Goal: Information Seeking & Learning: Learn about a topic

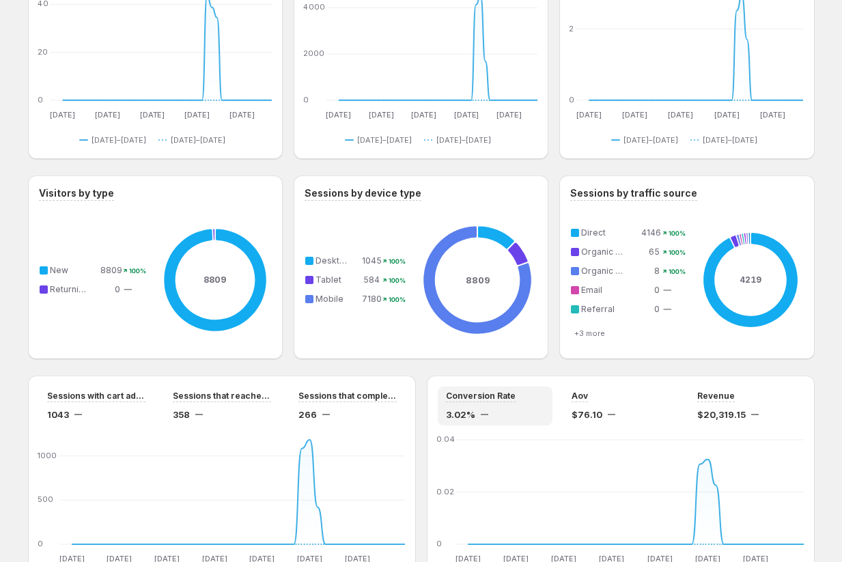
scroll to position [1106, 0]
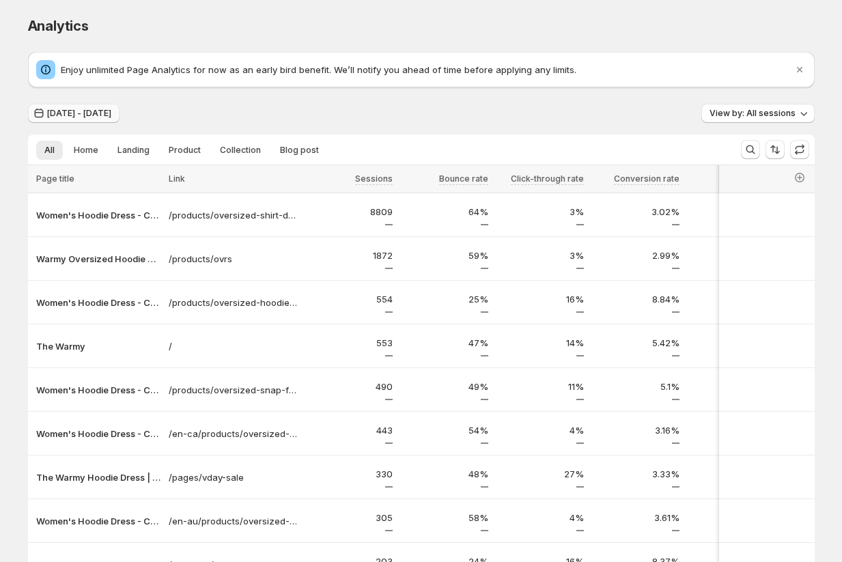
click at [111, 118] on span "[DATE] - [DATE]" at bounding box center [79, 113] width 64 height 11
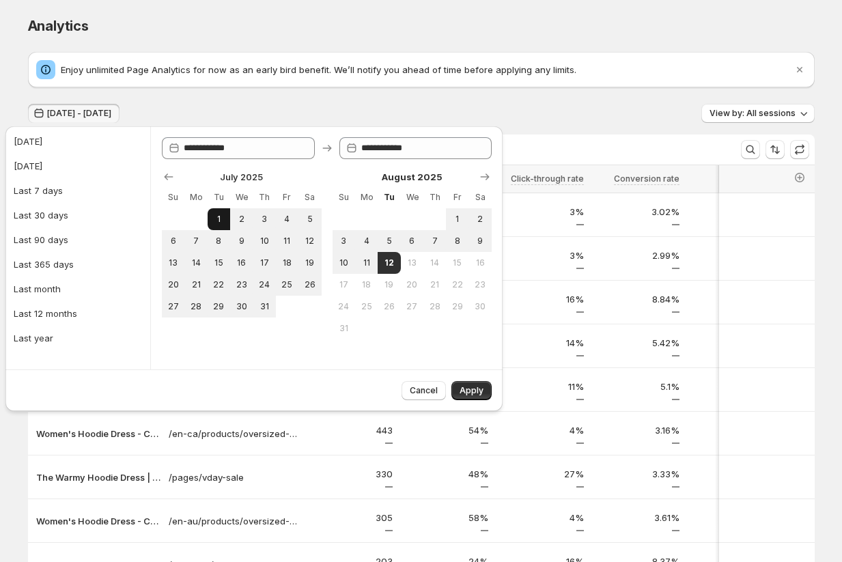
click at [225, 220] on button "1" at bounding box center [218, 219] width 23 height 22
click at [368, 266] on span "11" at bounding box center [366, 262] width 12 height 11
type input "**********"
click at [461, 390] on span "Apply" at bounding box center [471, 390] width 24 height 11
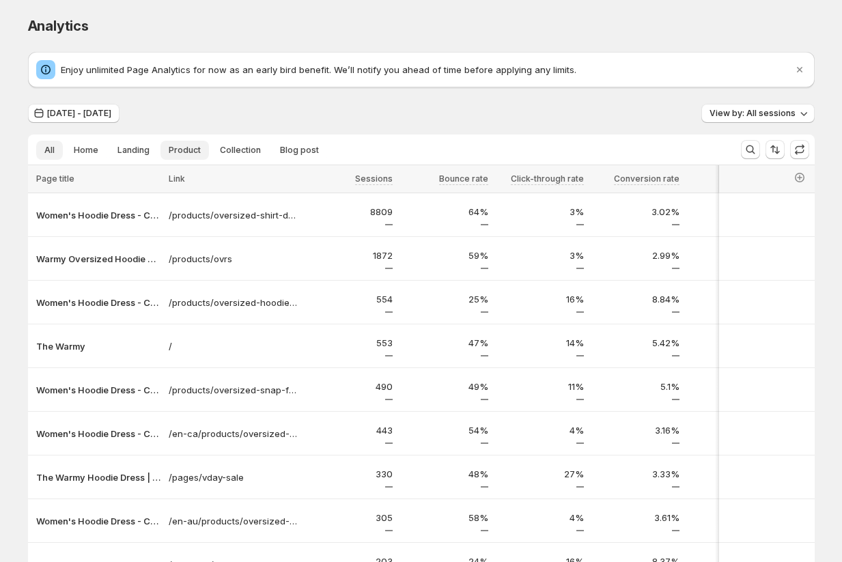
click at [175, 153] on span "Product" at bounding box center [185, 150] width 32 height 11
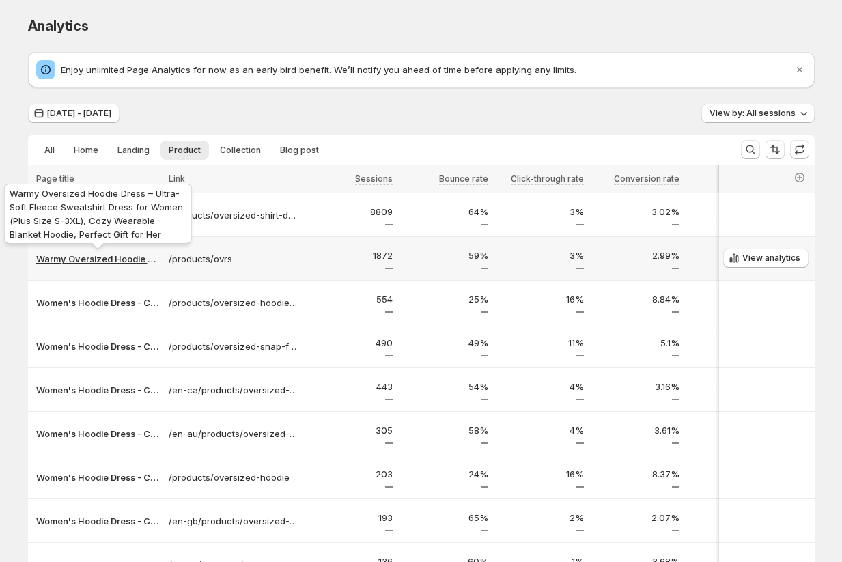
click at [83, 261] on p "Warmy Oversized Hoodie Dress – Ultra-Soft Fleece Sweatshirt Dress for Women (Pl…" at bounding box center [98, 259] width 124 height 14
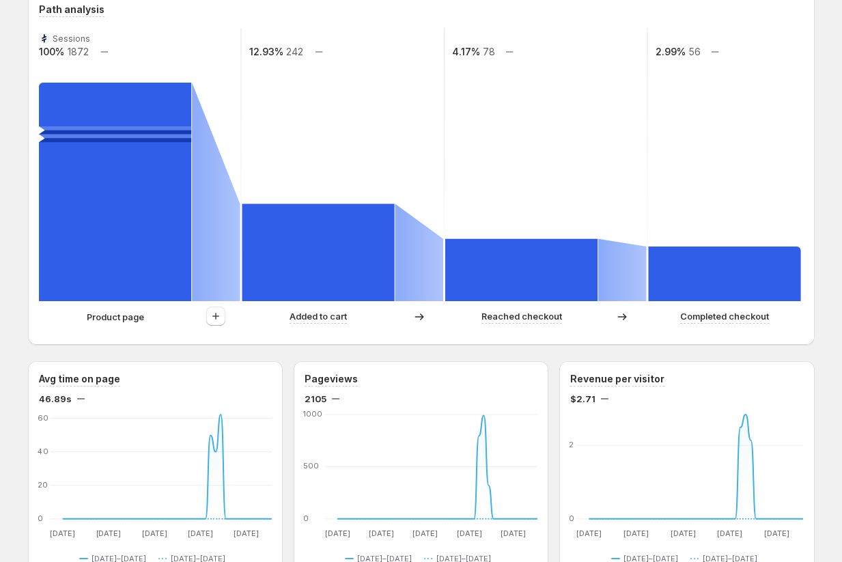
scroll to position [511, 0]
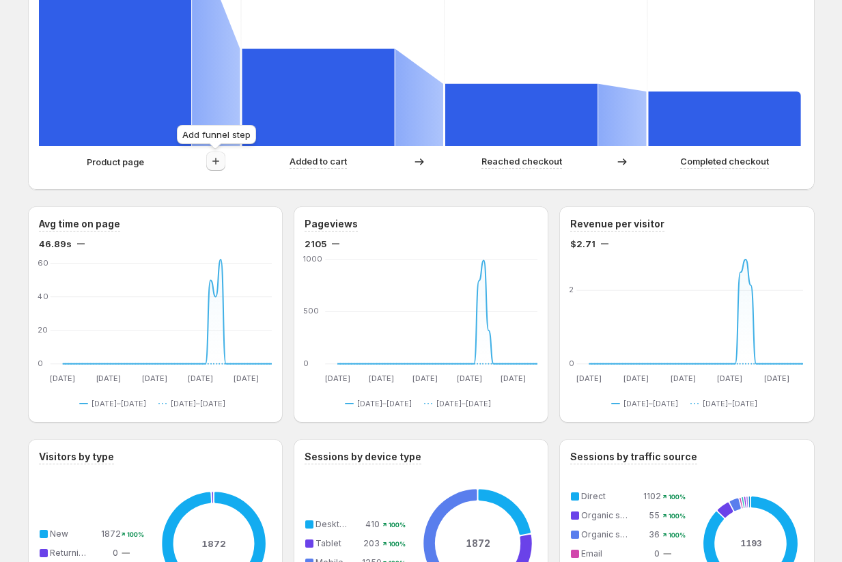
click at [212, 160] on icon "button" at bounding box center [216, 161] width 14 height 14
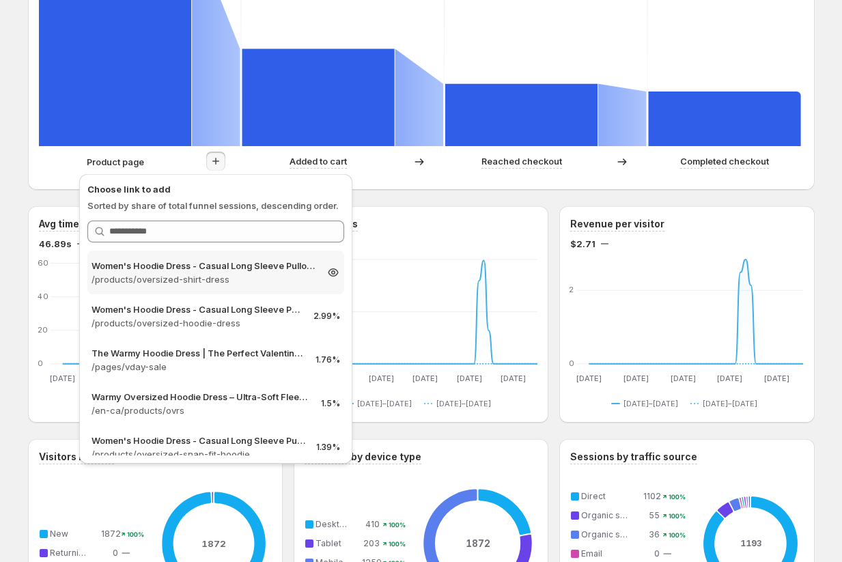
click at [238, 285] on div "Women's Hoodie Dress - Casual Long Sleeve Pullover Sweatshirt Dress /products/o…" at bounding box center [215, 273] width 257 height 44
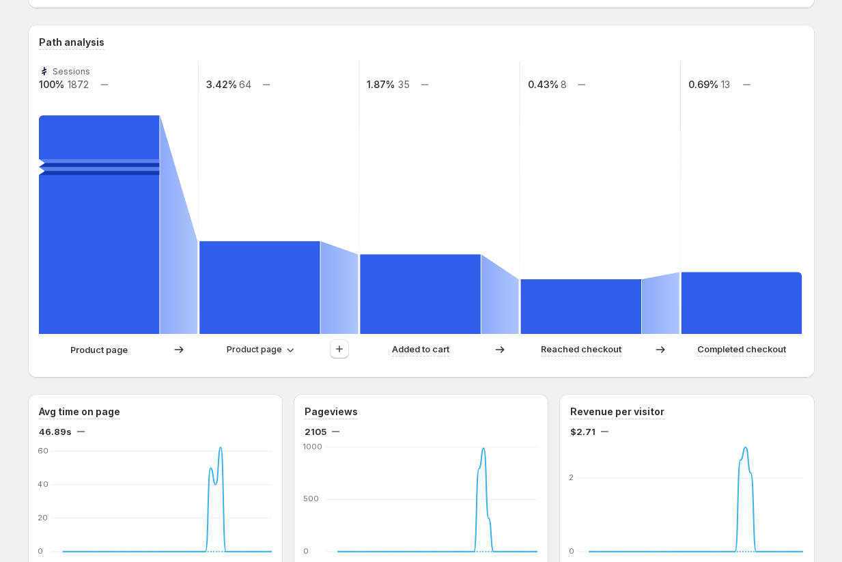
scroll to position [273, 0]
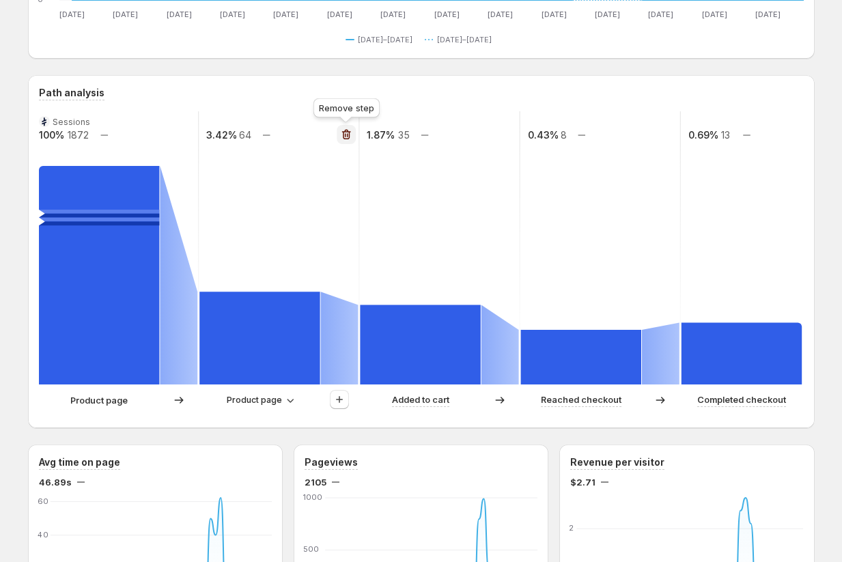
click at [343, 134] on icon "button" at bounding box center [346, 135] width 14 height 14
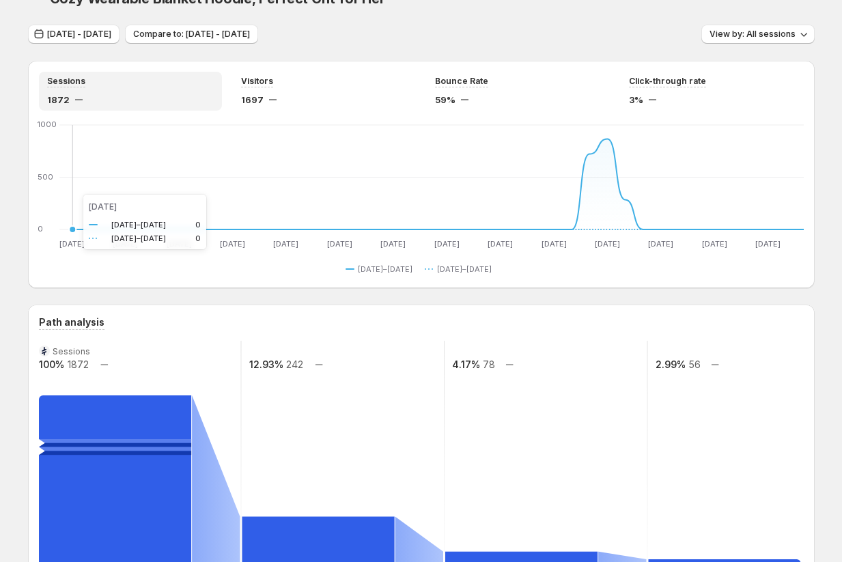
scroll to position [0, 0]
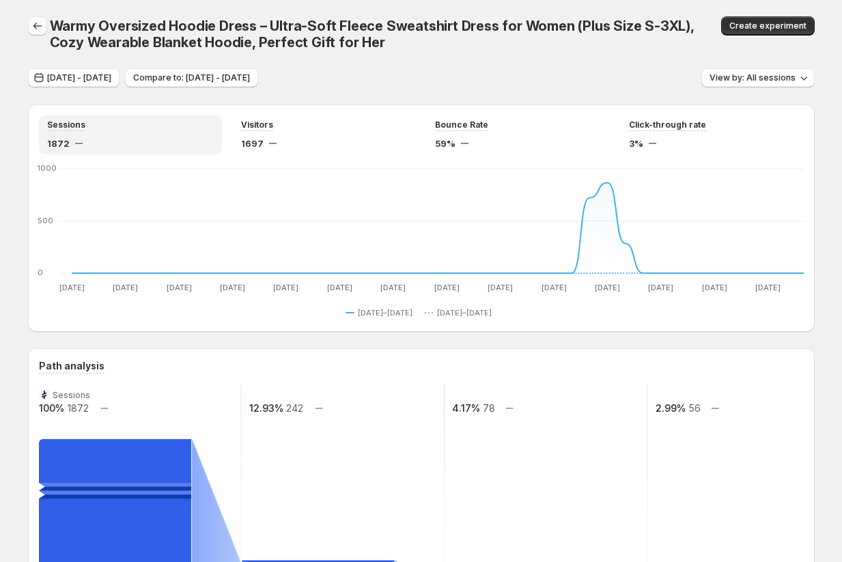
click at [41, 26] on icon "button" at bounding box center [38, 26] width 14 height 14
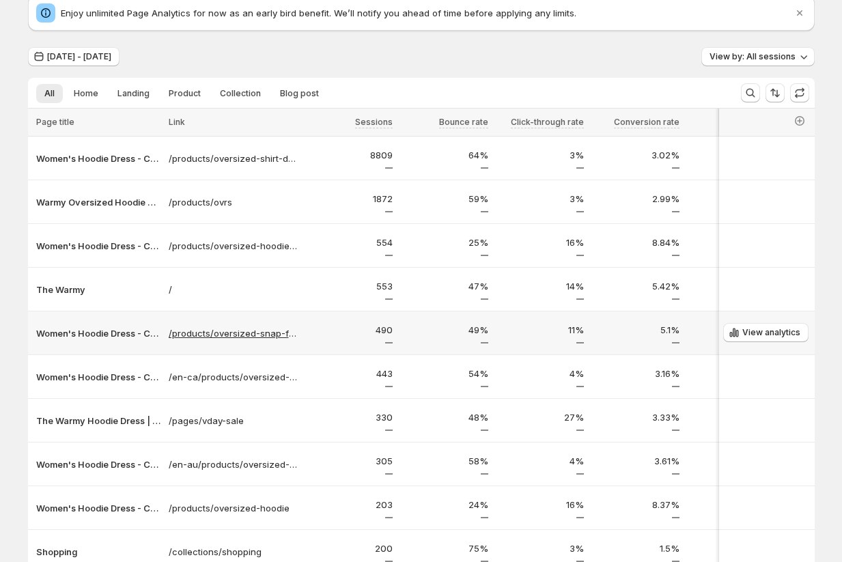
scroll to position [65, 0]
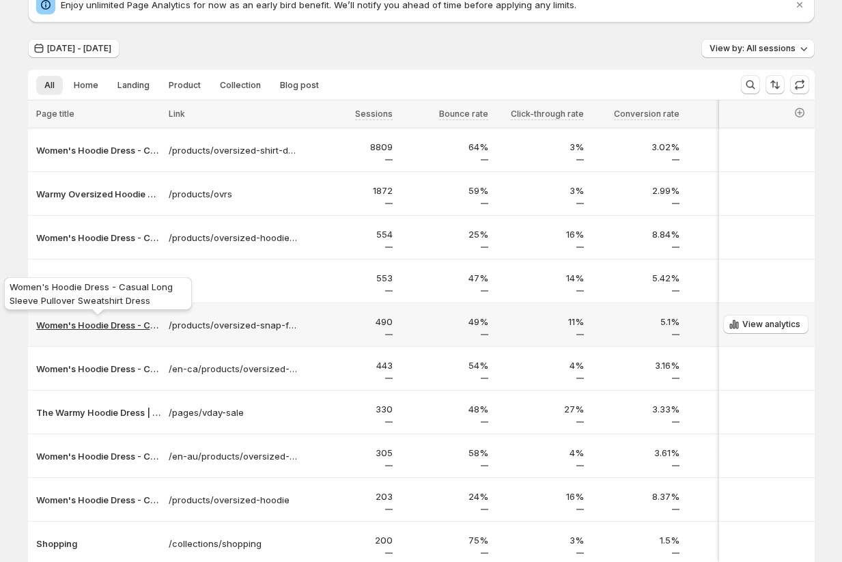
click at [81, 326] on p "Women's Hoodie Dress - Casual Long Sleeve Pullover Sweatshirt Dress" at bounding box center [98, 325] width 124 height 14
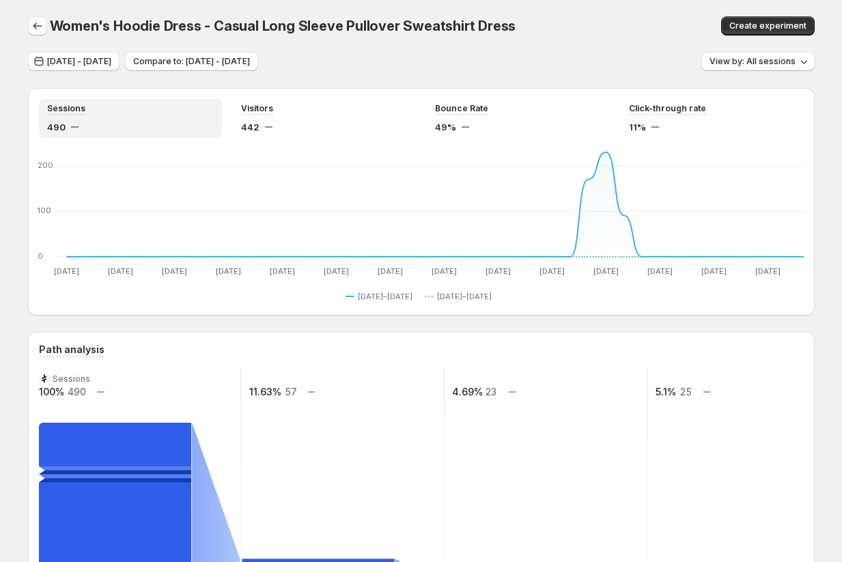
click at [37, 23] on icon "button" at bounding box center [38, 26] width 14 height 14
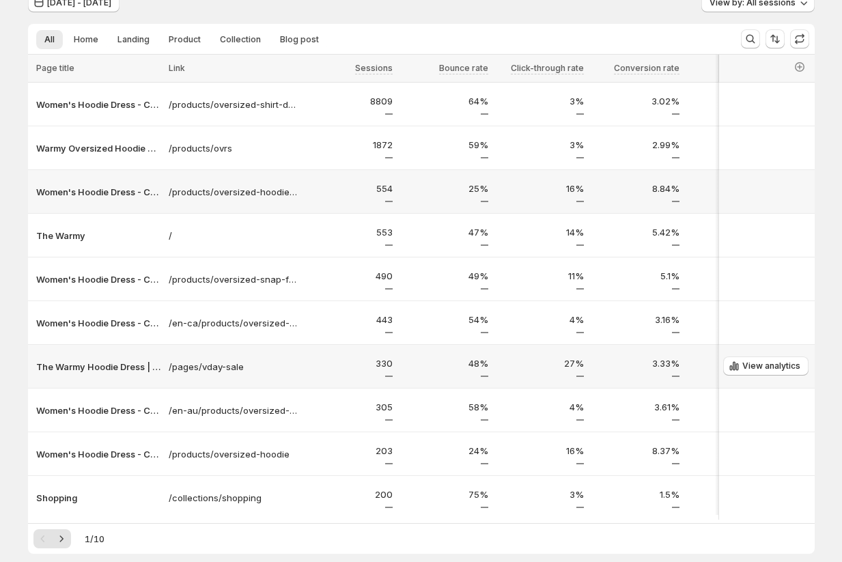
scroll to position [182, 0]
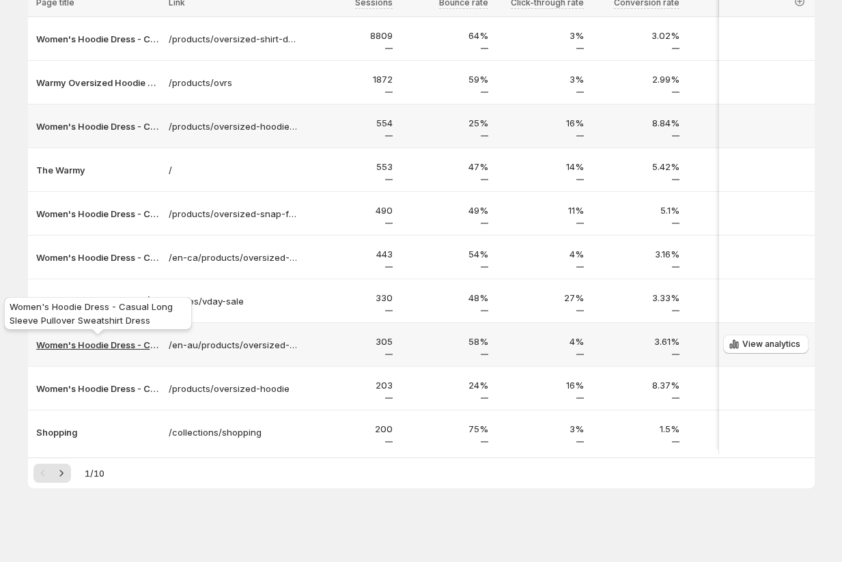
click at [88, 338] on p "Women's Hoodie Dress - Casual Long Sleeve Pullover Sweatshirt Dress" at bounding box center [98, 345] width 124 height 14
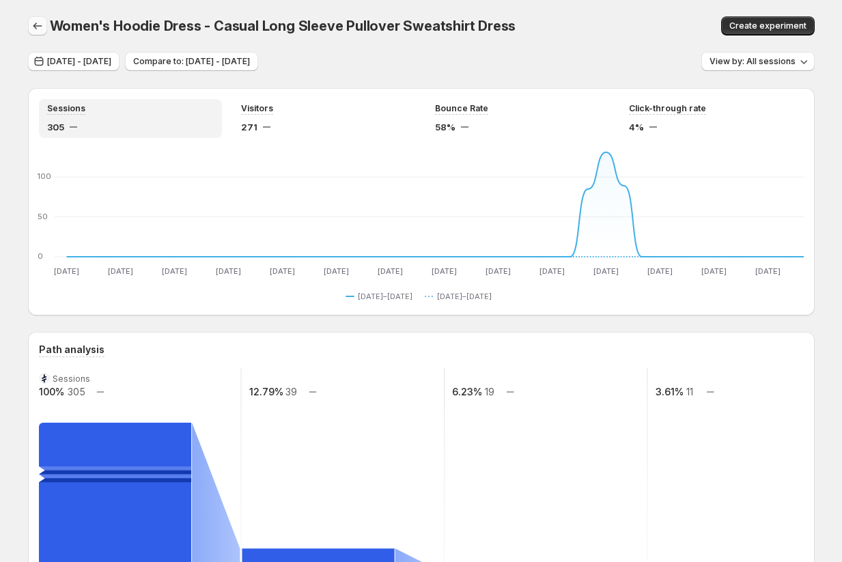
click at [35, 26] on icon "button" at bounding box center [37, 26] width 9 height 7
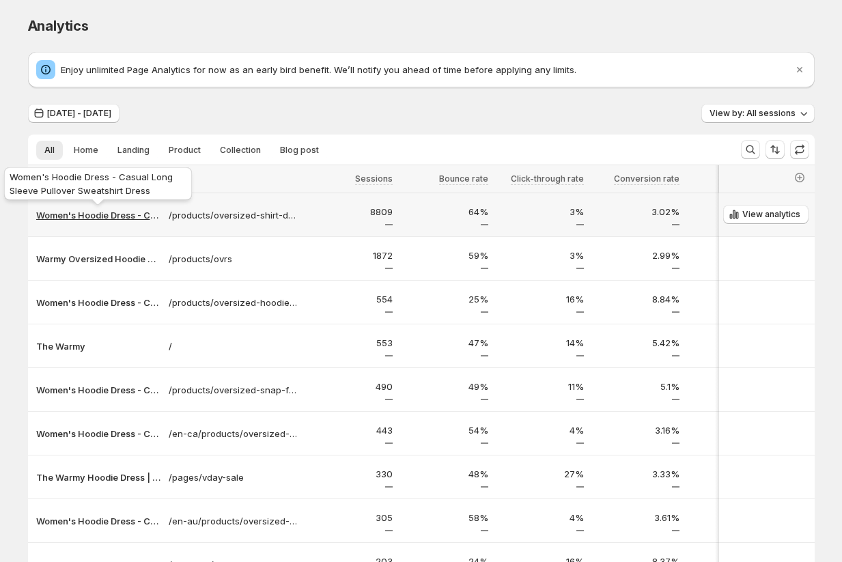
click at [80, 214] on p "Women's Hoodie Dress - Casual Long Sleeve Pullover Sweatshirt Dress" at bounding box center [98, 215] width 124 height 14
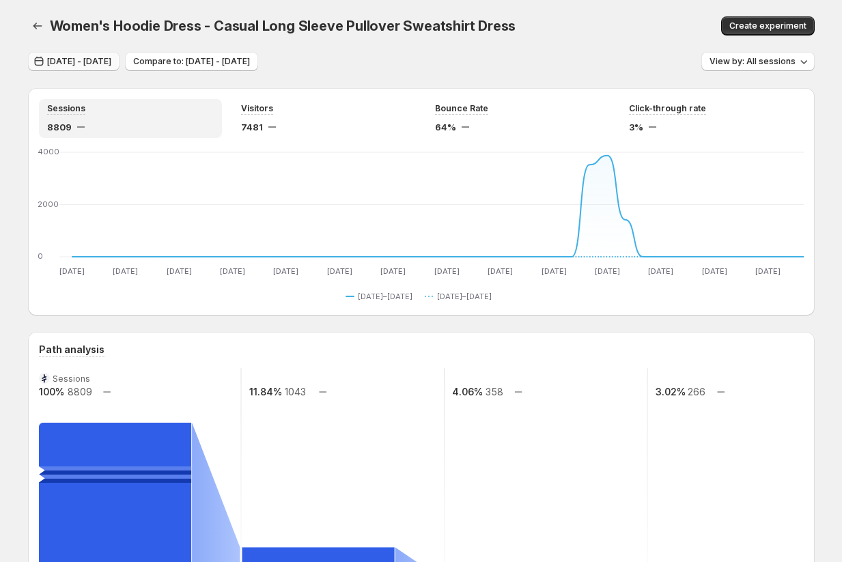
click at [102, 57] on span "Jul 01, 2025 - Aug 11, 2025" at bounding box center [79, 61] width 64 height 11
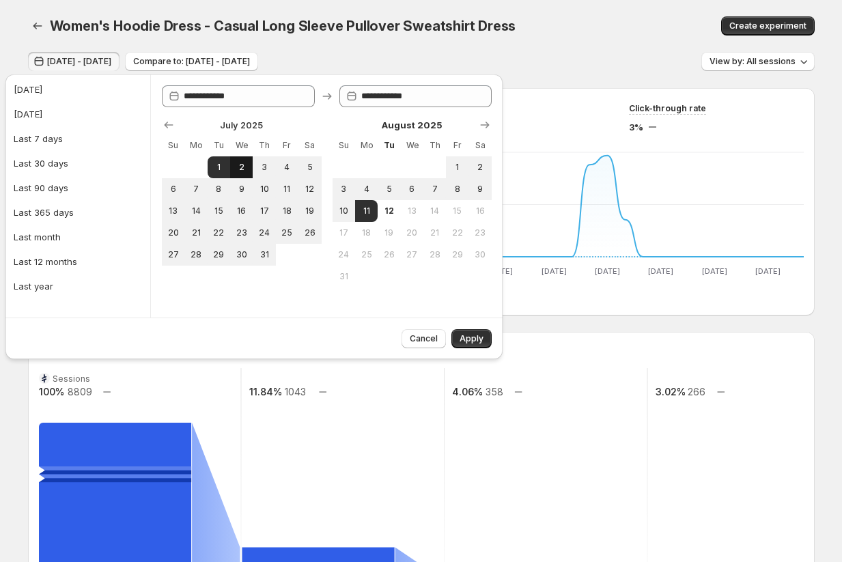
click at [237, 167] on span "2" at bounding box center [241, 167] width 12 height 11
type input "**********"
click at [391, 211] on span "12" at bounding box center [389, 210] width 12 height 11
type input "**********"
click at [461, 341] on span "Apply" at bounding box center [471, 338] width 24 height 11
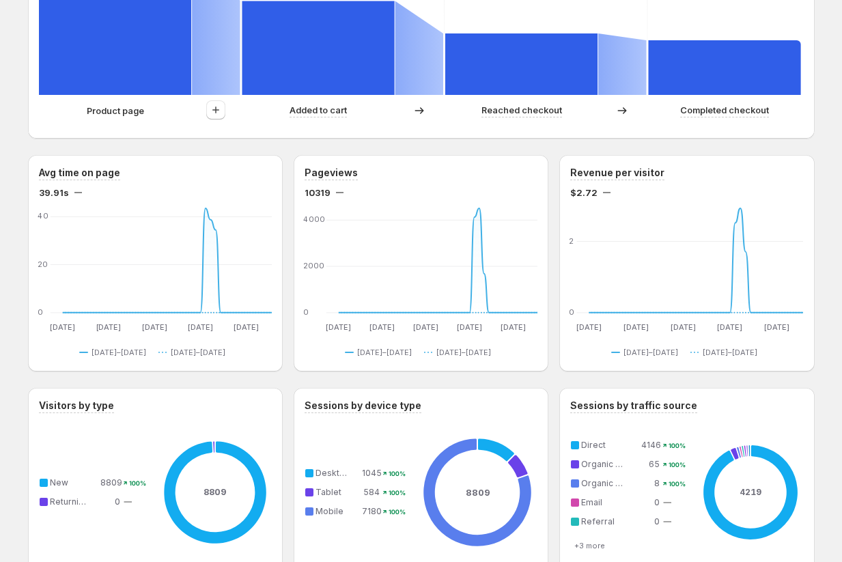
click at [19, 431] on div "Women's Hoodie Dress - Casual Long Sleeve Pullover Sweatshirt Dress. This page …" at bounding box center [421, 288] width 819 height 1668
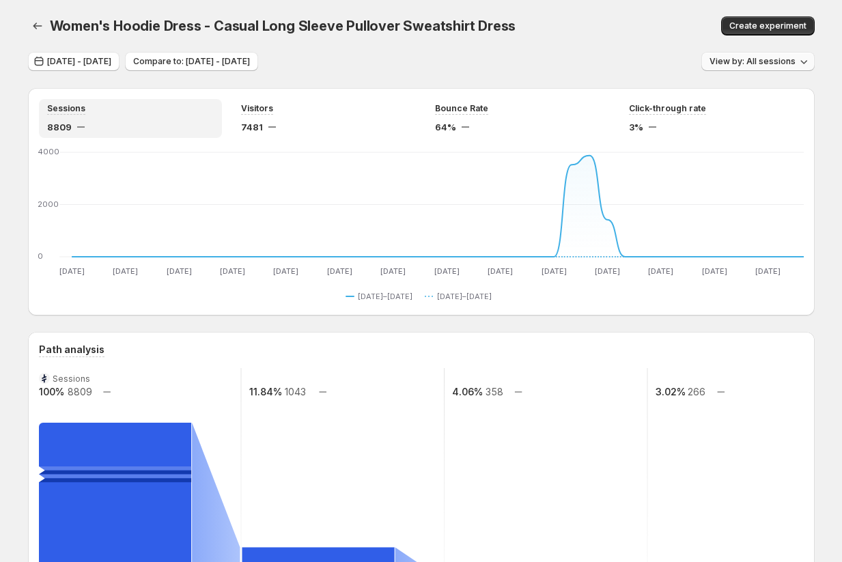
click at [461, 58] on span "View by: All sessions" at bounding box center [752, 61] width 86 height 11
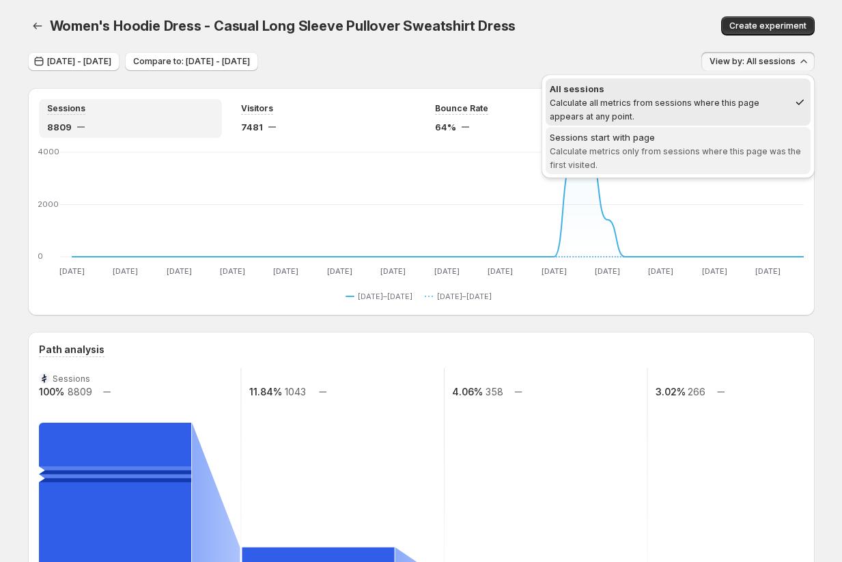
click at [461, 162] on span "Sessions start with page Calculate metrics only from sessions where this page w…" at bounding box center [677, 150] width 257 height 41
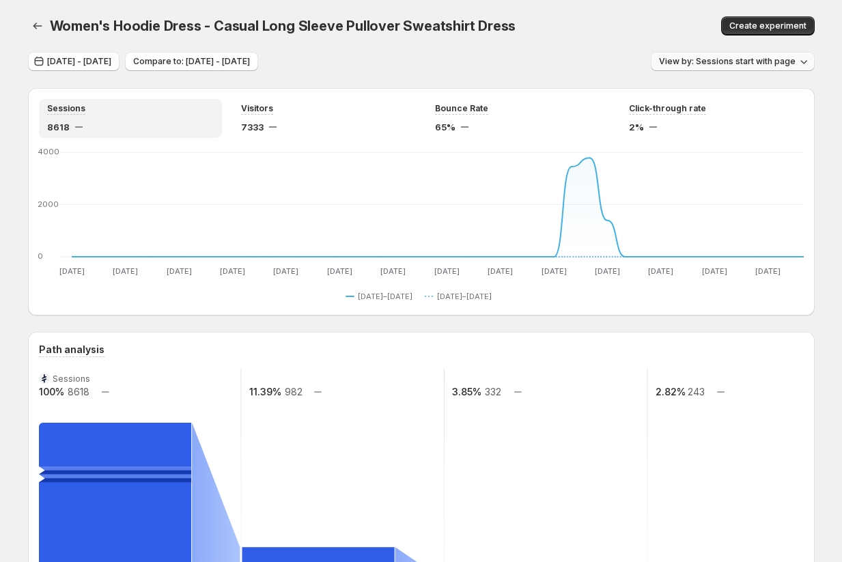
click at [461, 66] on span "View by: Sessions start with page" at bounding box center [727, 61] width 137 height 11
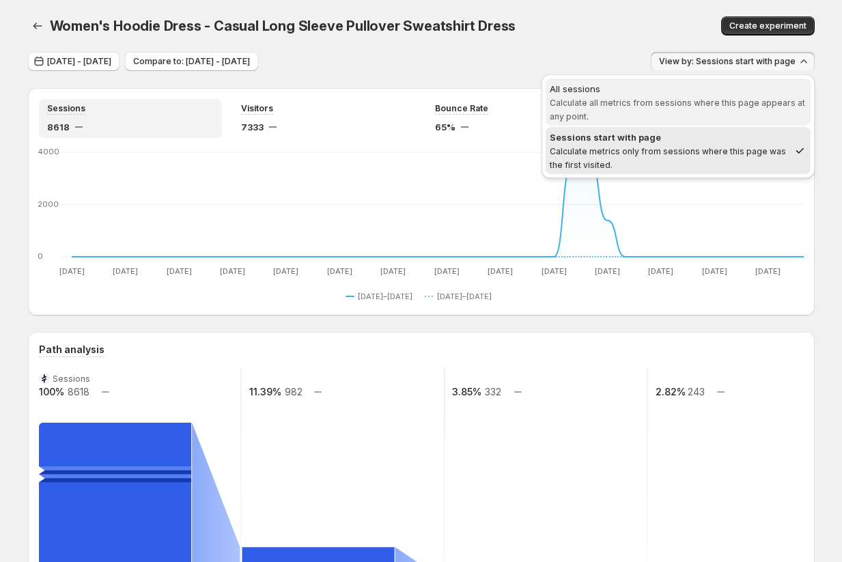
click at [461, 104] on span "Calculate all metrics from sessions where this page appears at any point." at bounding box center [676, 110] width 255 height 24
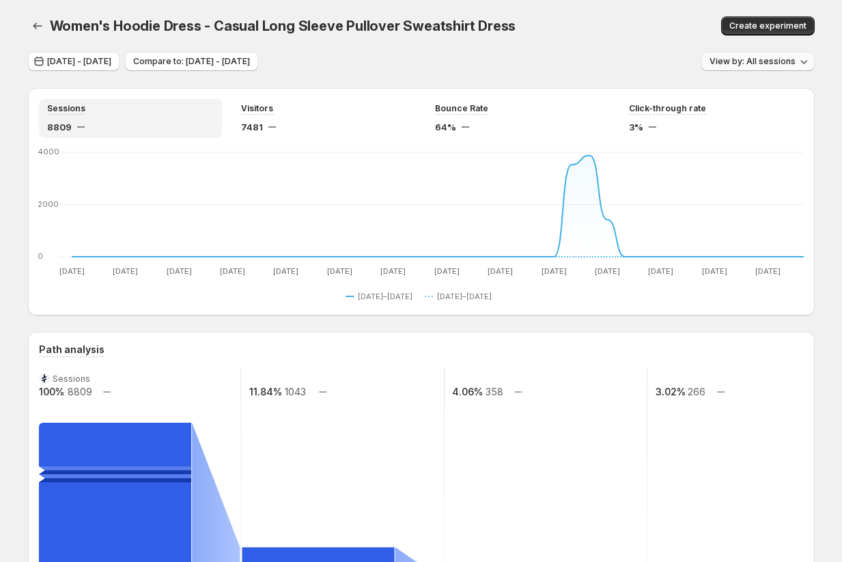
click at [461, 68] on button "View by: All sessions" at bounding box center [757, 61] width 113 height 19
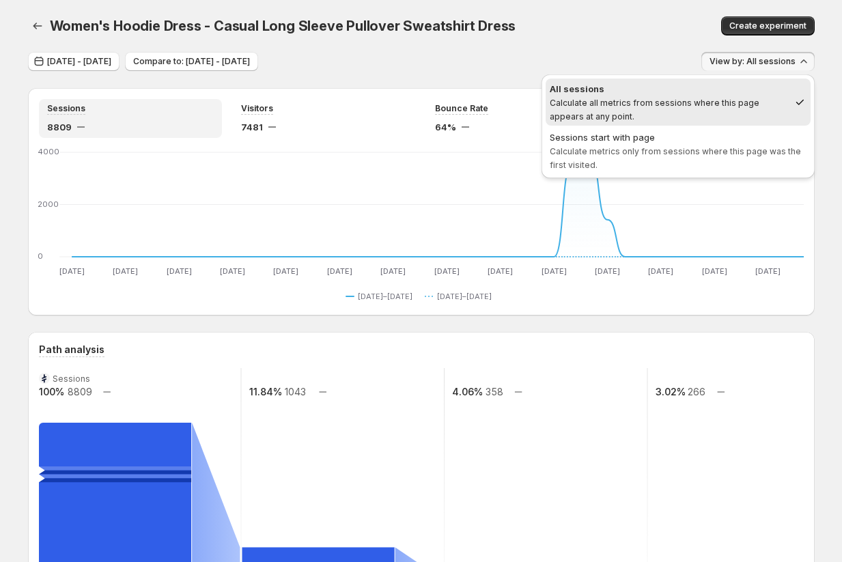
click at [289, 35] on div "Women's Hoodie Dress - Casual Long Sleeve Pullover Sweatshirt Dress" at bounding box center [331, 25] width 563 height 19
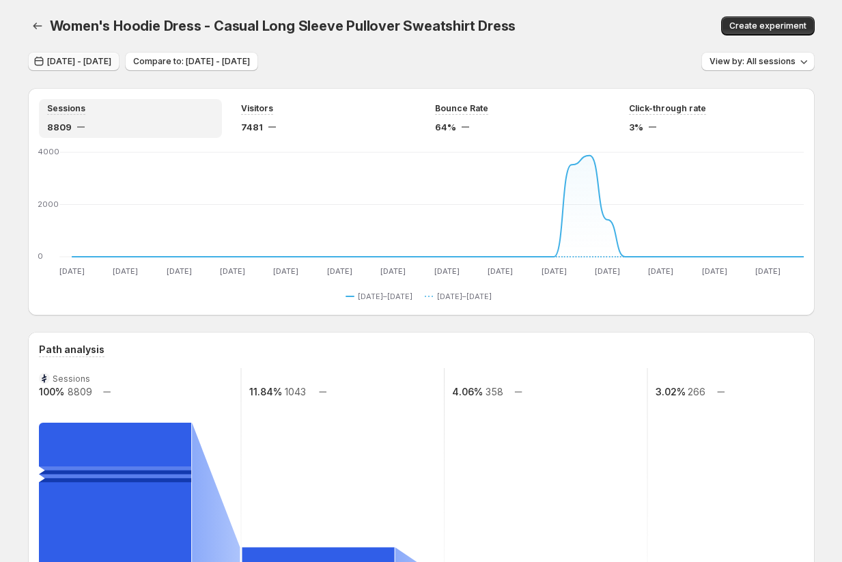
click at [111, 62] on span "Jul 02, 2025 - Aug 12, 2025" at bounding box center [79, 61] width 64 height 11
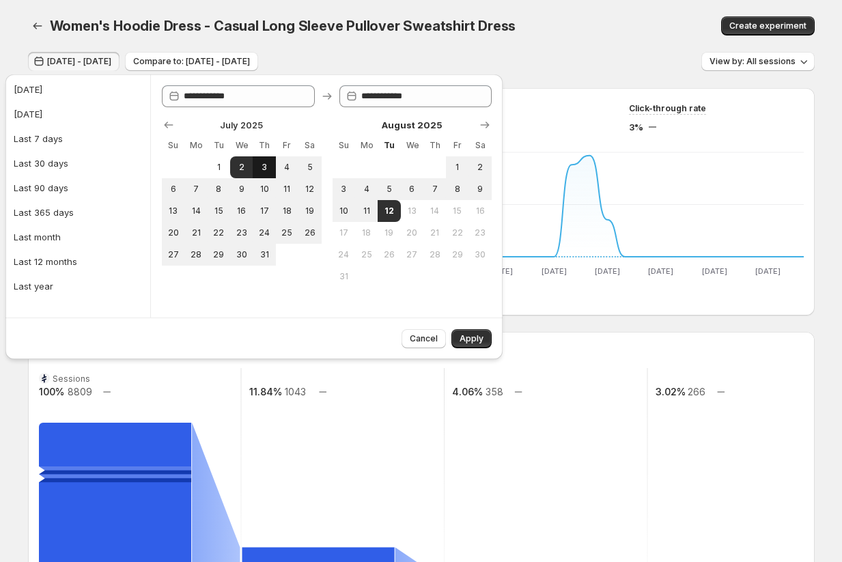
click at [270, 168] on button "3" at bounding box center [264, 167] width 23 height 22
type input "**********"
click at [382, 216] on button "12" at bounding box center [388, 211] width 23 height 22
type input "**********"
click at [461, 341] on span "Apply" at bounding box center [471, 338] width 24 height 11
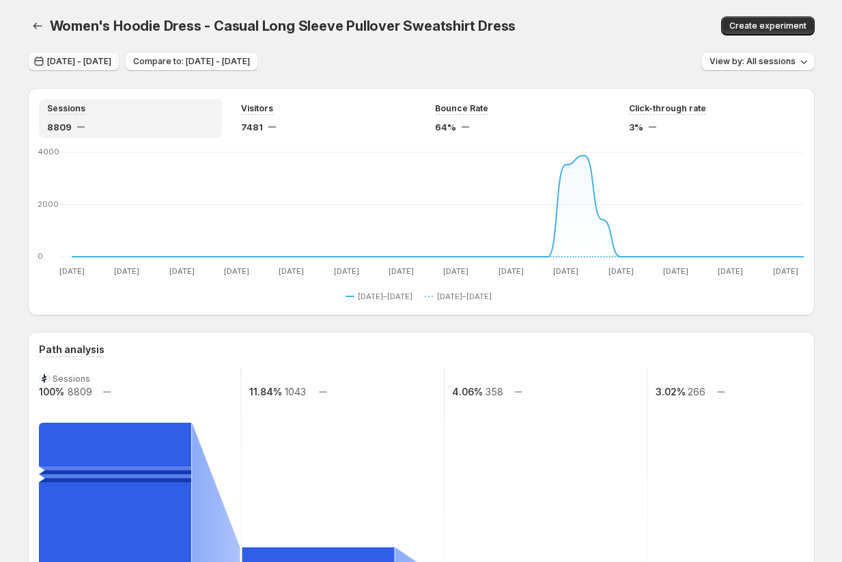
click at [109, 59] on span "Jul 03, 2025 - Aug 12, 2025" at bounding box center [79, 61] width 64 height 11
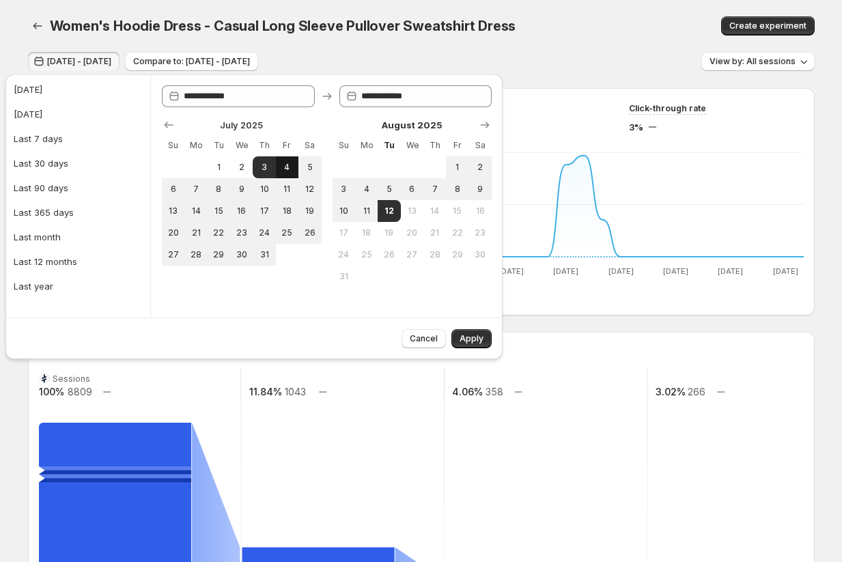
click at [288, 174] on button "4" at bounding box center [287, 167] width 23 height 22
type input "**********"
click at [387, 222] on button "19" at bounding box center [388, 233] width 23 height 22
click at [390, 213] on span "12" at bounding box center [389, 210] width 12 height 11
type input "**********"
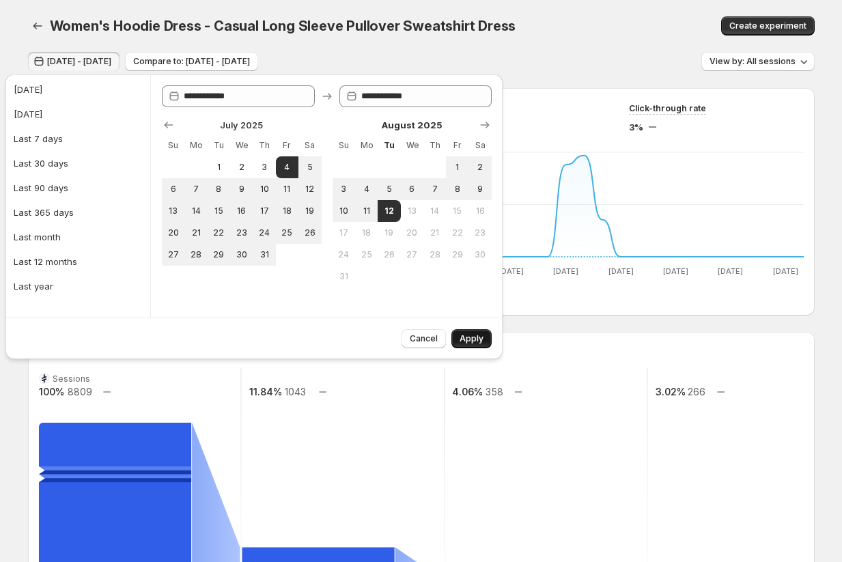
click at [461, 337] on span "Apply" at bounding box center [471, 338] width 24 height 11
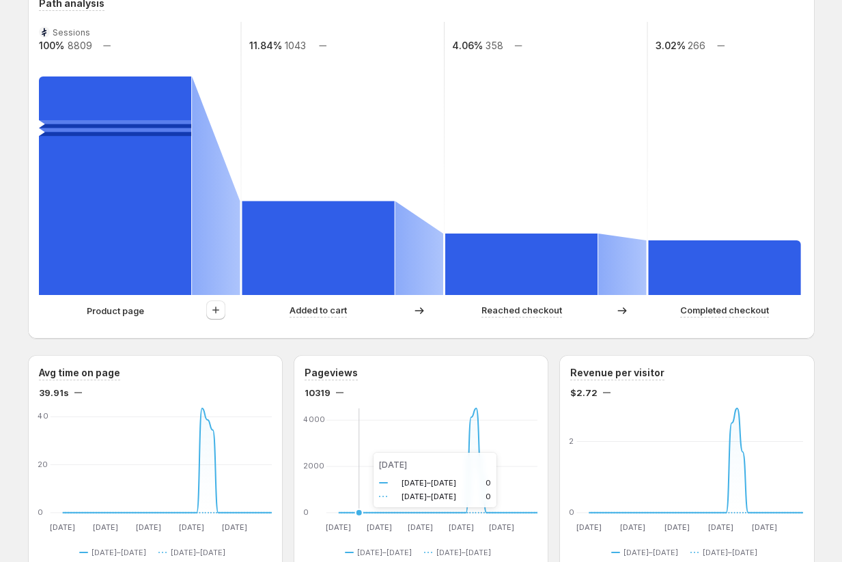
scroll to position [291, 0]
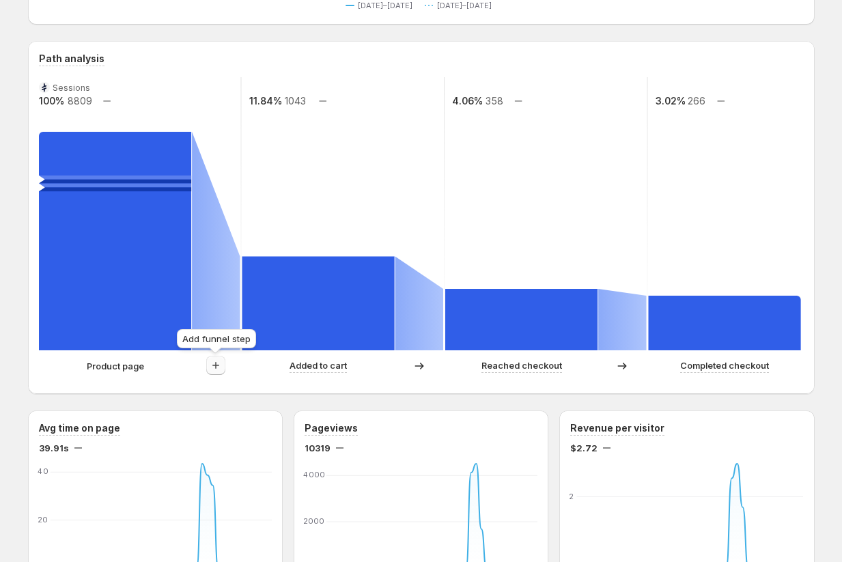
click at [220, 360] on icon "button" at bounding box center [216, 365] width 14 height 14
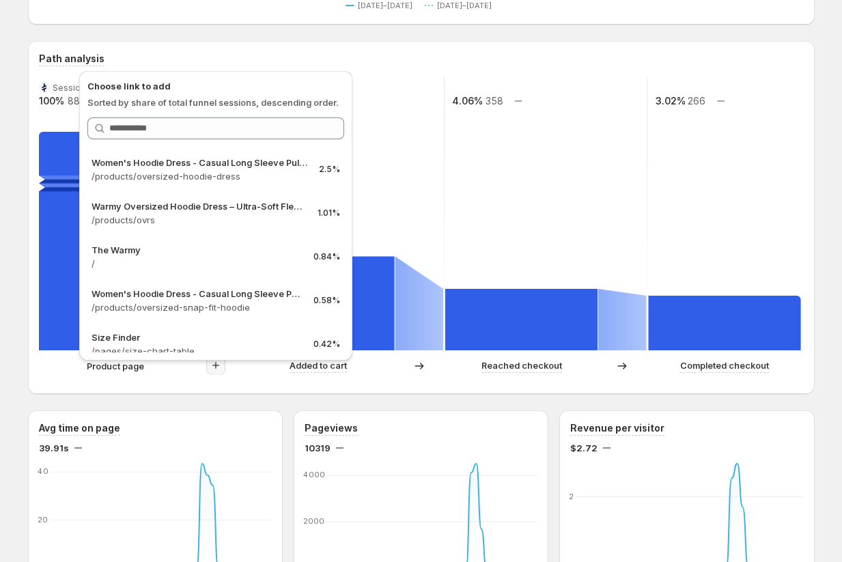
click at [433, 55] on div "Path analysis" at bounding box center [421, 59] width 764 height 14
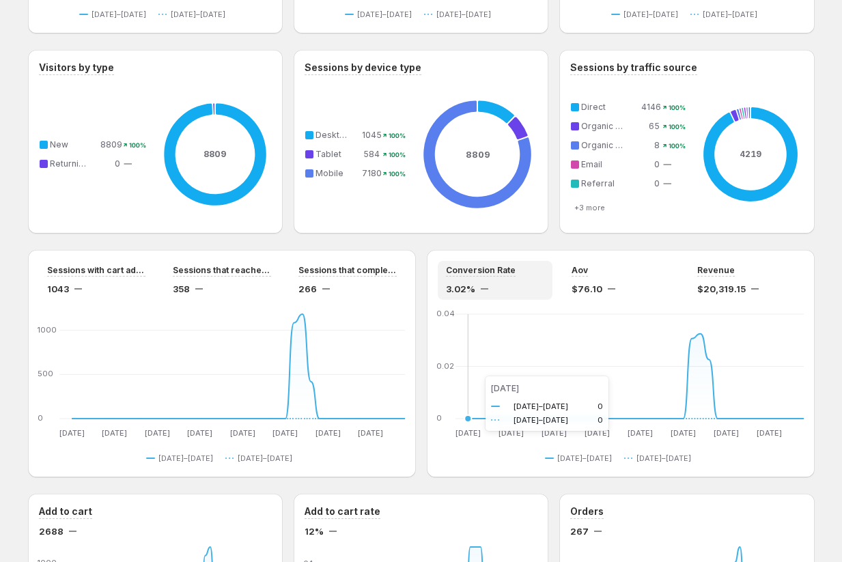
scroll to position [874, 0]
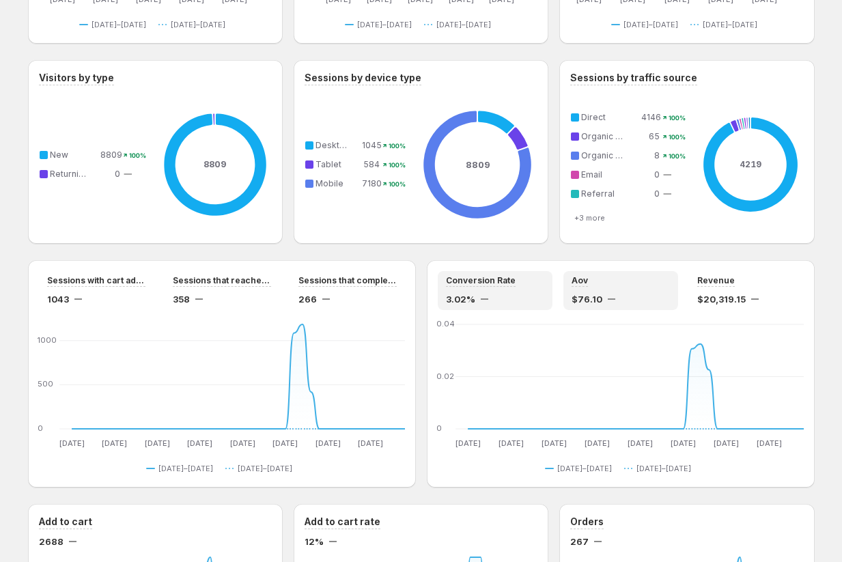
click at [461, 288] on div "Aov $76.10" at bounding box center [620, 290] width 98 height 31
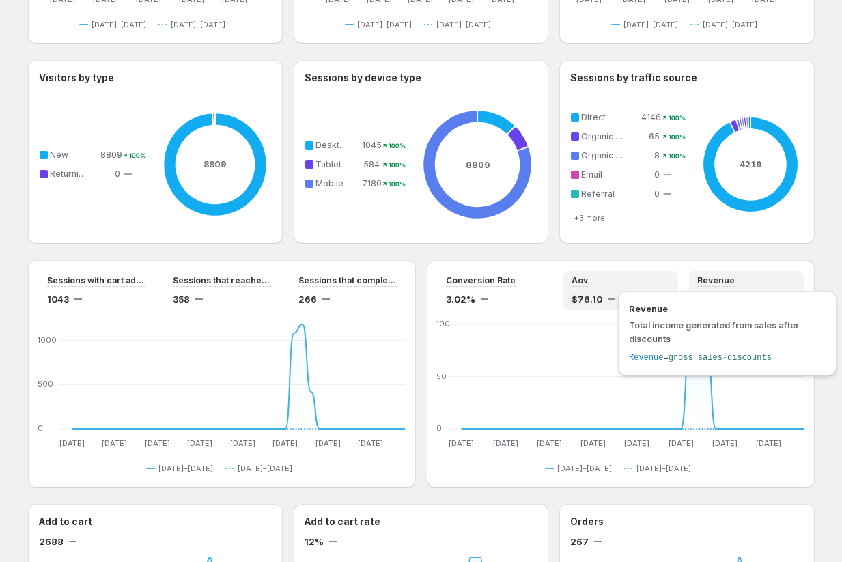
click at [461, 284] on span "Revenue" at bounding box center [716, 280] width 38 height 11
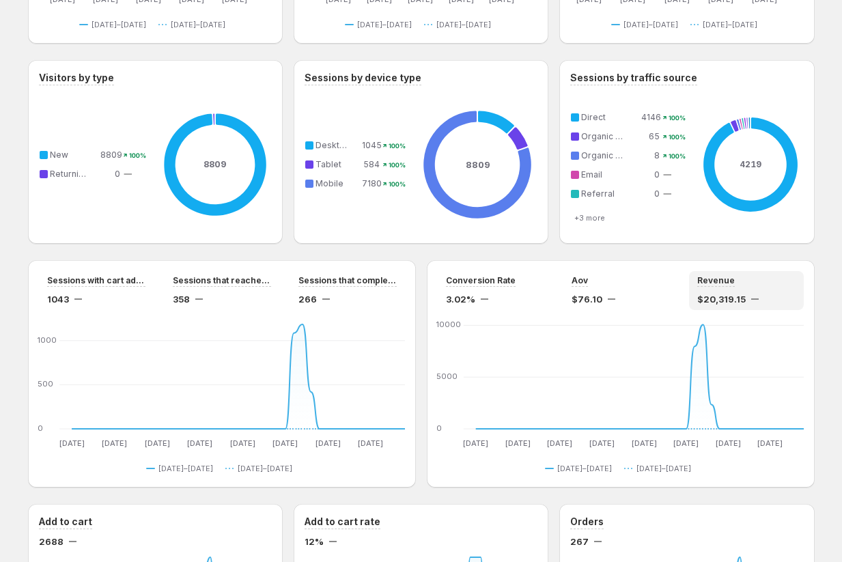
click at [461, 278] on div "Conversion Rate 3.02% Aov $76.10 Revenue $20,319.15" at bounding box center [621, 290] width 366 height 39
click at [461, 281] on div "Aov" at bounding box center [620, 281] width 98 height 12
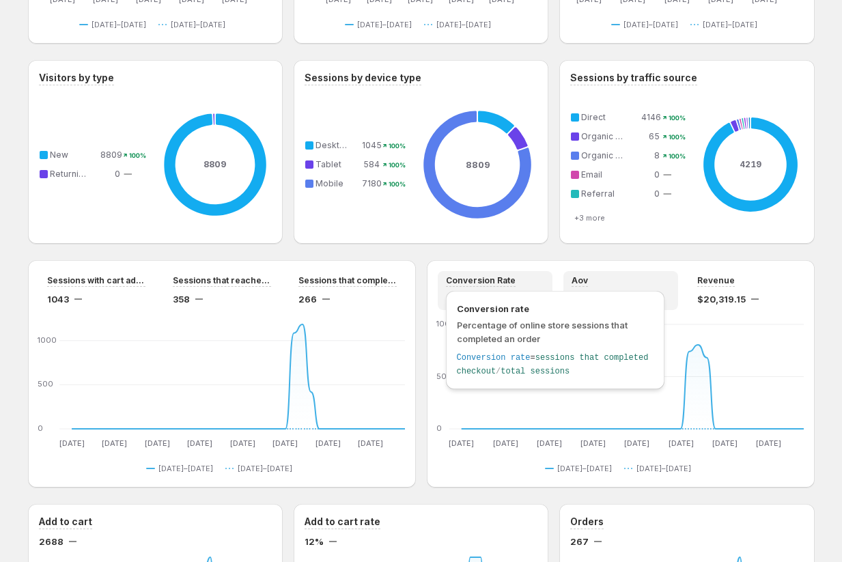
click at [461, 280] on span "Conversion Rate" at bounding box center [481, 280] width 70 height 11
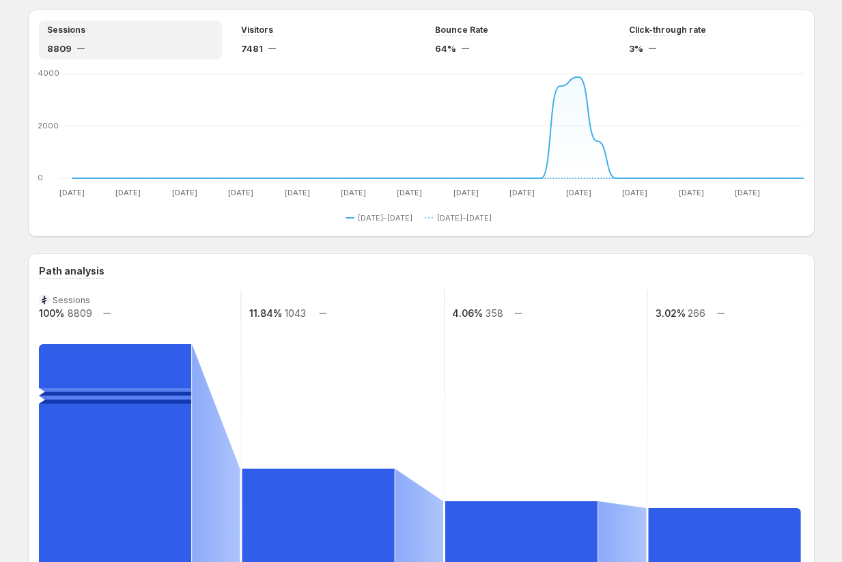
scroll to position [0, 0]
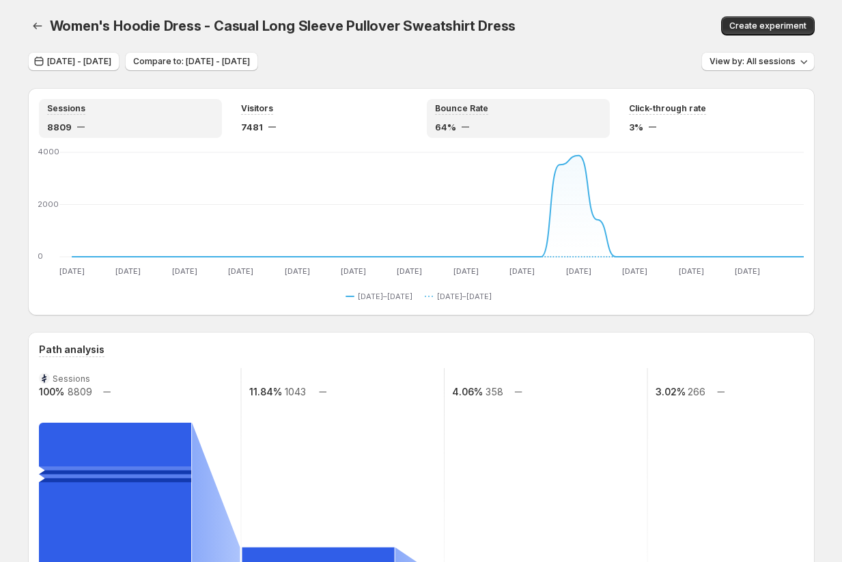
click at [461, 121] on div "64%" at bounding box center [518, 127] width 167 height 14
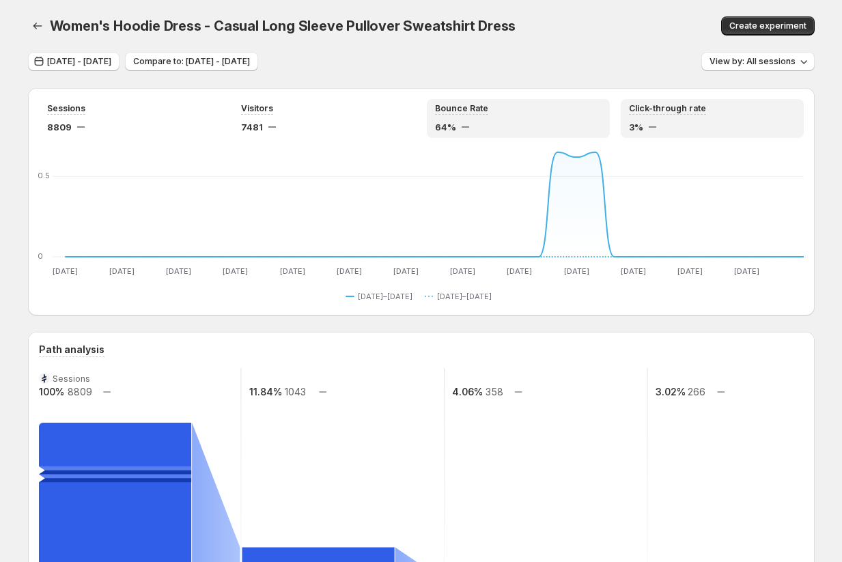
click at [461, 115] on div "Click-through rate 3%" at bounding box center [712, 118] width 167 height 31
click at [461, 125] on div "64%" at bounding box center [518, 127] width 167 height 14
click at [461, 117] on div "Click-through rate 3%" at bounding box center [712, 118] width 167 height 31
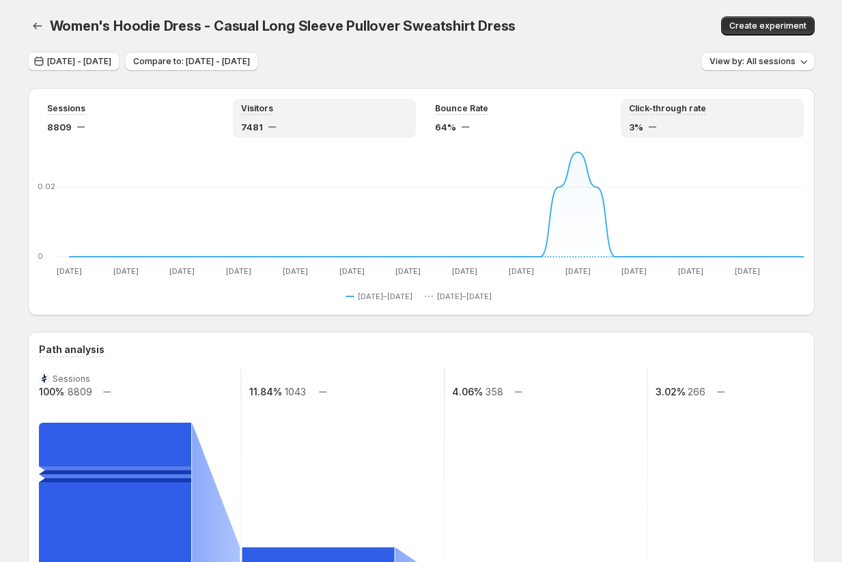
click at [349, 122] on div "7481" at bounding box center [324, 127] width 167 height 14
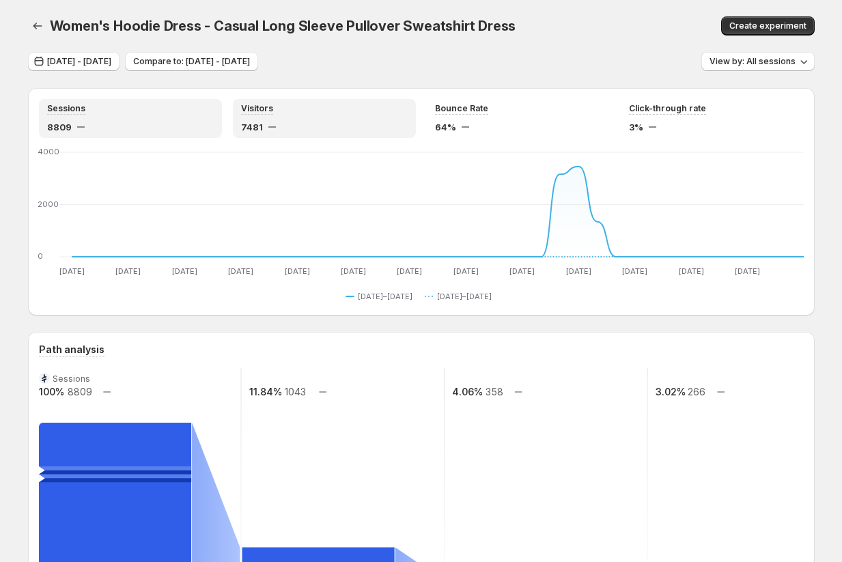
click at [129, 116] on div "Sessions 8809" at bounding box center [130, 118] width 167 height 31
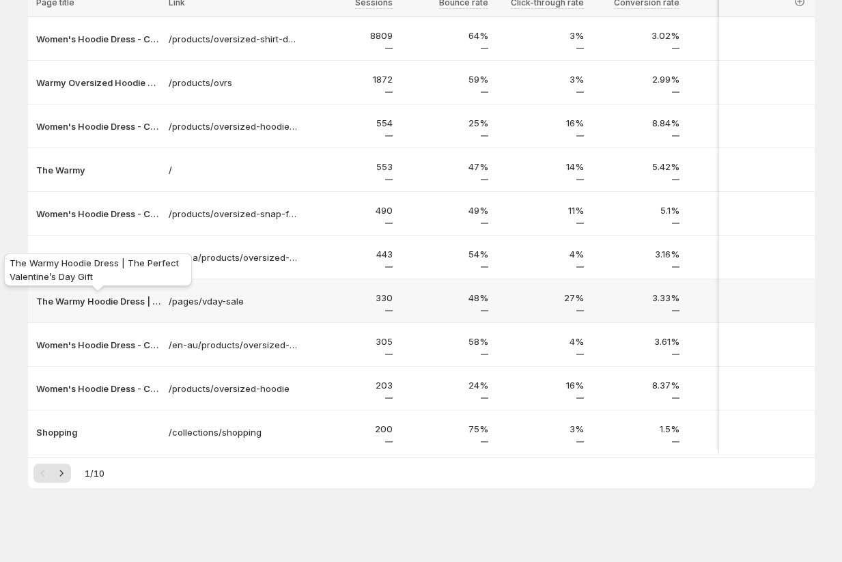
scroll to position [158, 0]
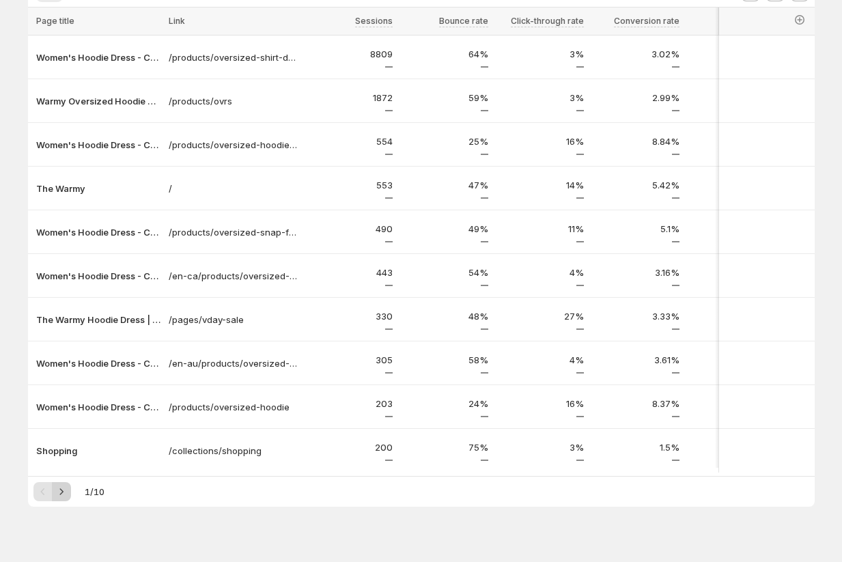
click at [58, 494] on icon "Next" at bounding box center [62, 492] width 14 height 14
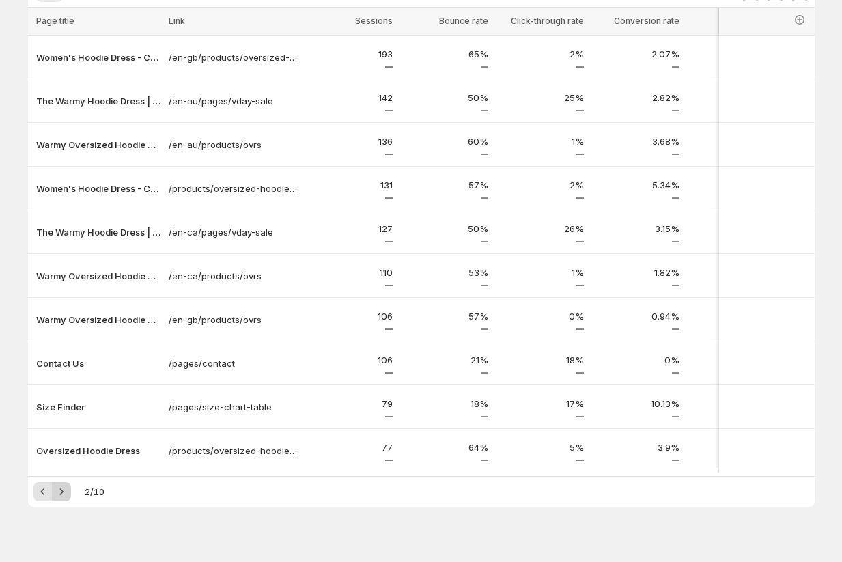
click at [63, 497] on icon "Next" at bounding box center [62, 492] width 14 height 14
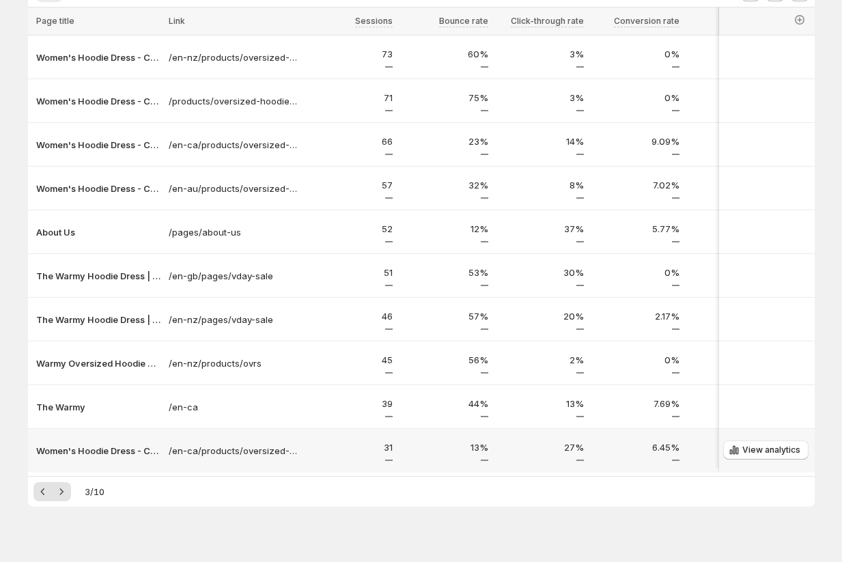
scroll to position [182, 0]
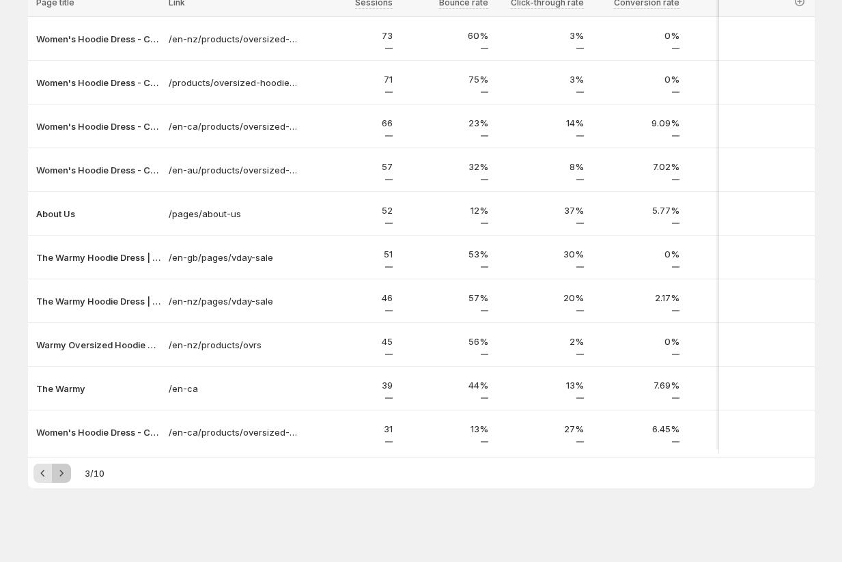
click at [59, 476] on icon "Next" at bounding box center [60, 473] width 3 height 6
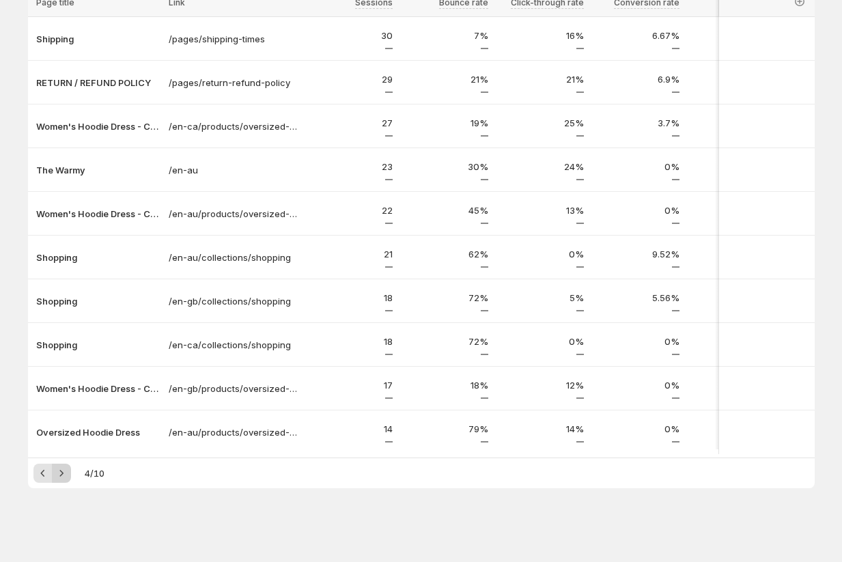
click at [59, 476] on icon "Next" at bounding box center [62, 473] width 14 height 14
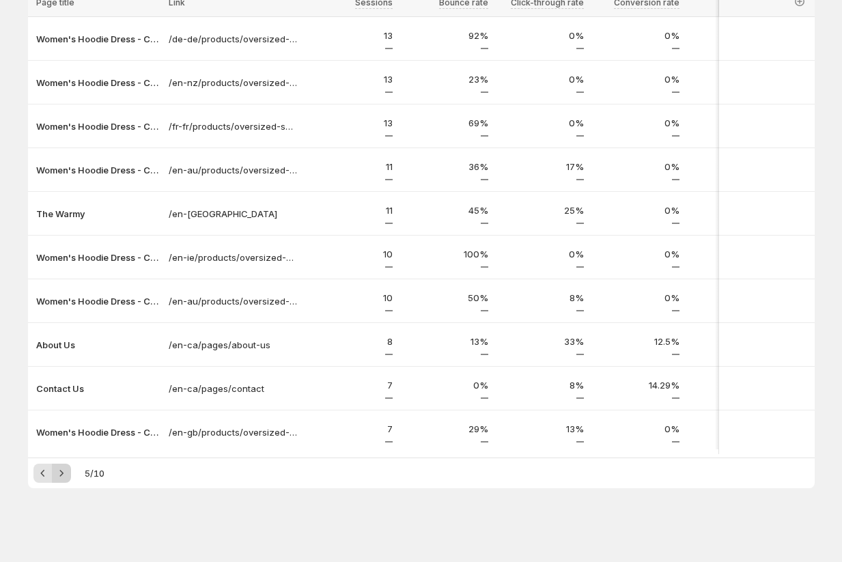
click at [59, 476] on icon "Next" at bounding box center [62, 473] width 14 height 14
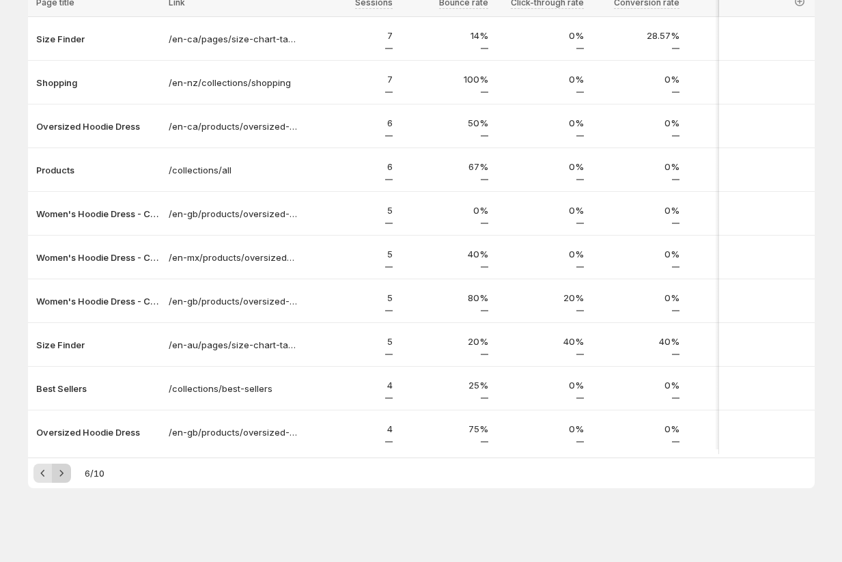
click at [59, 476] on icon "Next" at bounding box center [62, 473] width 14 height 14
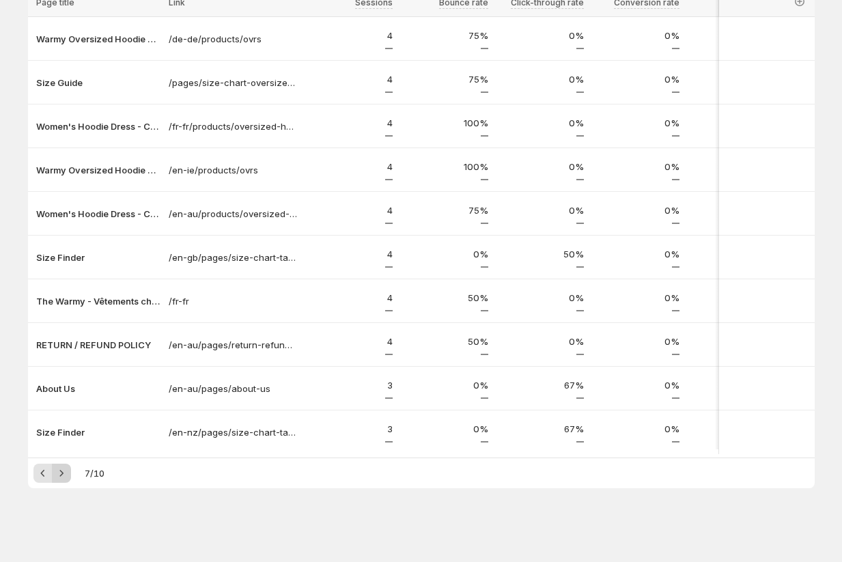
click at [59, 476] on icon "Next" at bounding box center [62, 473] width 14 height 14
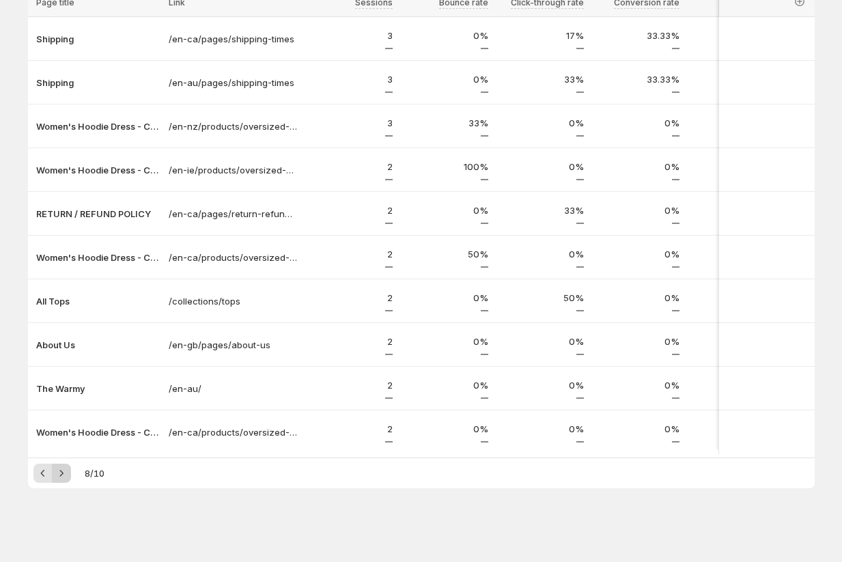
click at [61, 475] on icon "Next" at bounding box center [62, 473] width 14 height 14
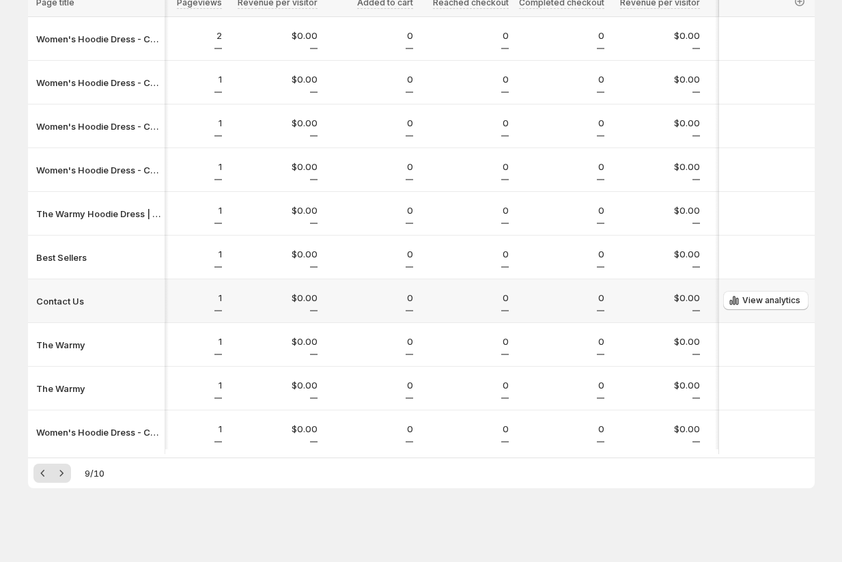
scroll to position [0, 0]
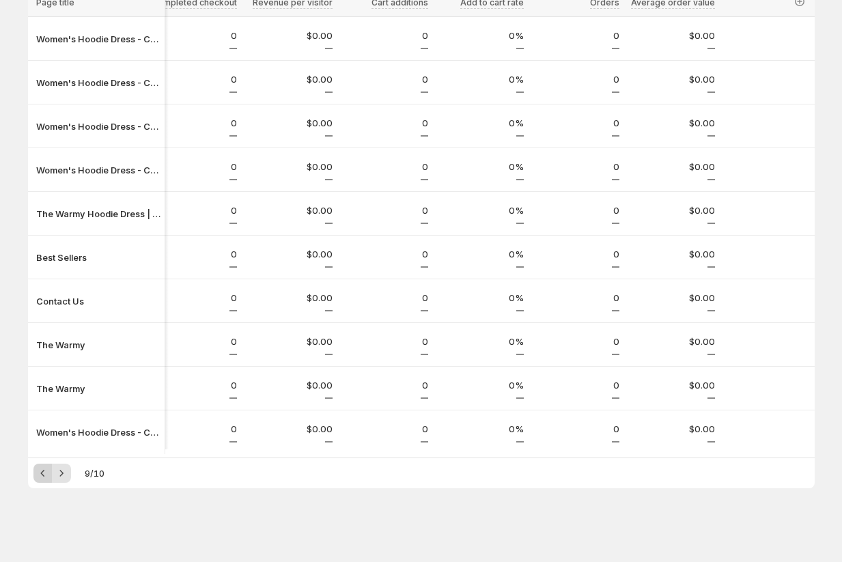
click at [38, 474] on icon "Previous" at bounding box center [43, 473] width 14 height 14
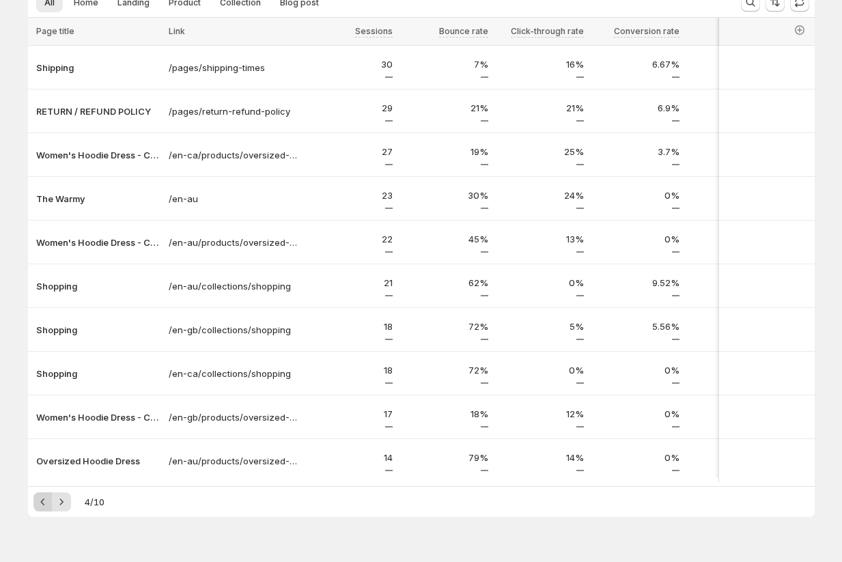
click at [41, 505] on icon "Previous" at bounding box center [42, 501] width 4 height 7
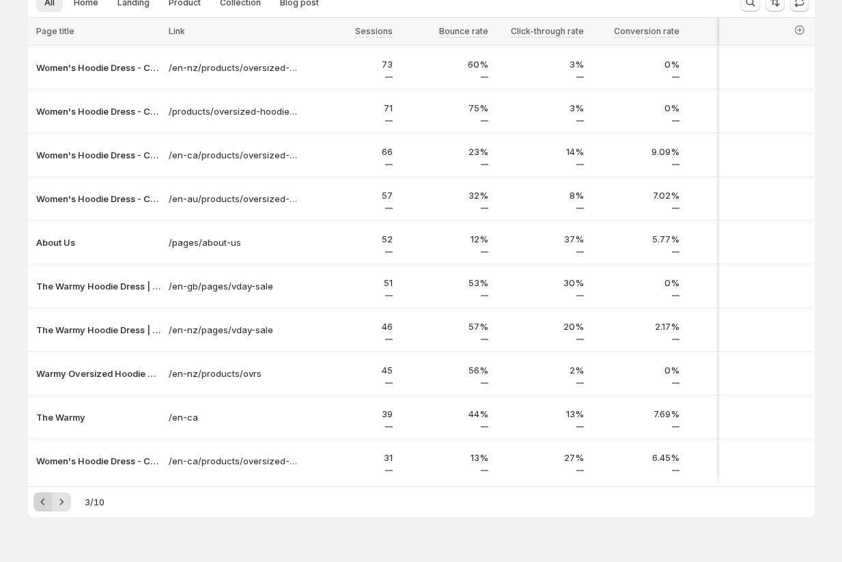
click at [41, 505] on icon "Previous" at bounding box center [42, 501] width 4 height 7
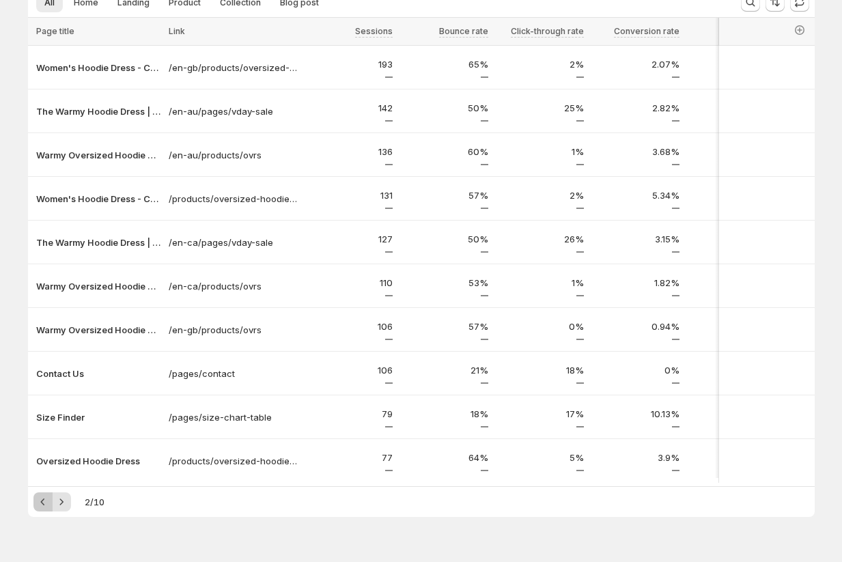
click at [41, 505] on icon "Previous" at bounding box center [42, 501] width 4 height 7
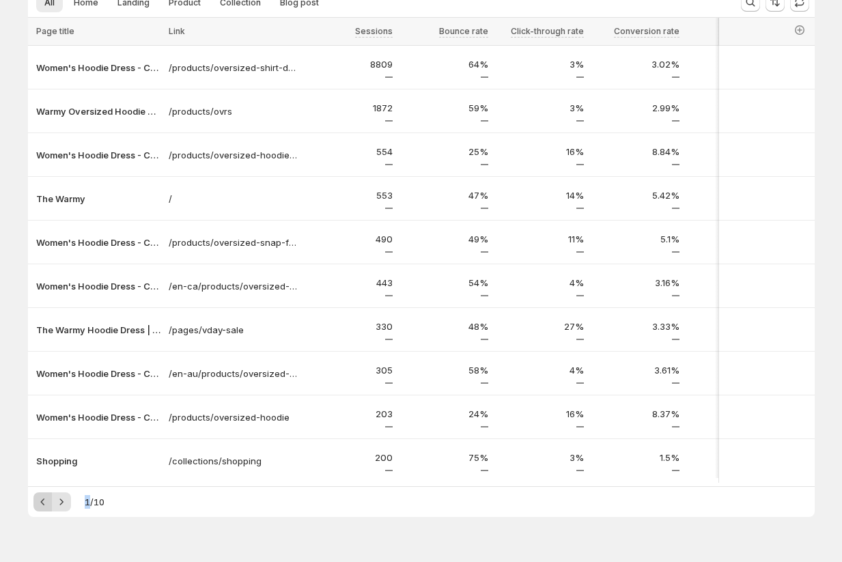
click at [41, 508] on div "Pagination" at bounding box center [42, 501] width 19 height 19
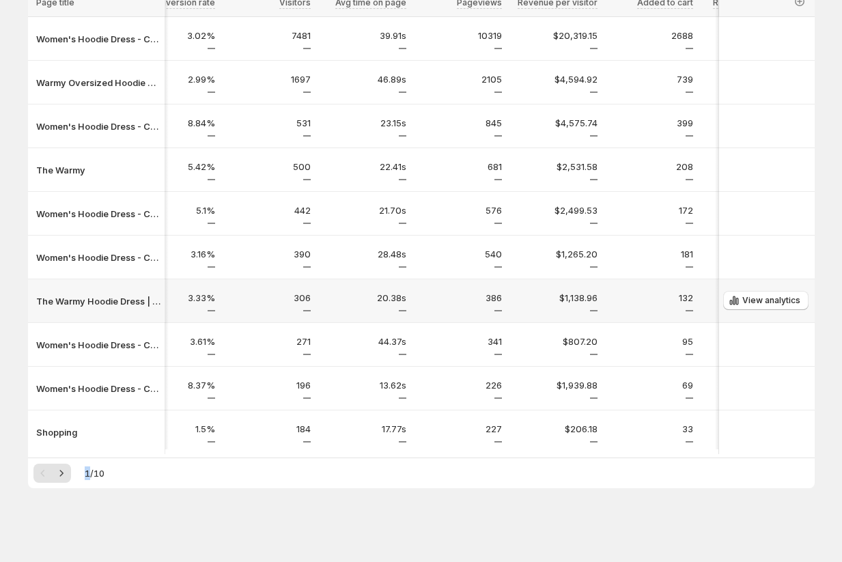
scroll to position [0, 446]
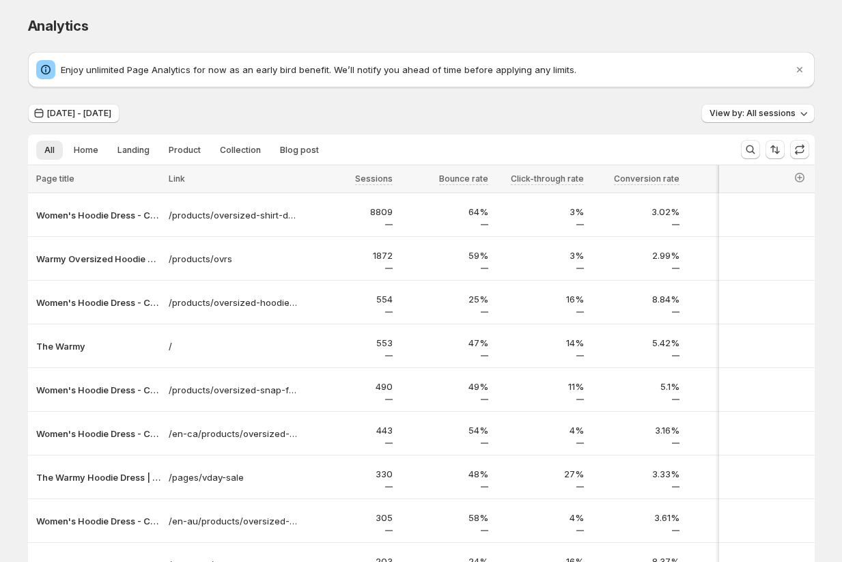
click at [227, 120] on div "Jul 04, 2025 - Aug 12, 2025 View by: All sessions" at bounding box center [421, 114] width 786 height 20
click at [461, 123] on div "Jul 04, 2025 - Aug 12, 2025 View by: All sessions" at bounding box center [421, 114] width 786 height 20
click at [278, 123] on div "Jul 04, 2025 - Aug 12, 2025 View by: All sessions" at bounding box center [421, 114] width 786 height 20
click at [332, 110] on div "Jul 04, 2025 - Aug 12, 2025 View by: All sessions" at bounding box center [421, 114] width 786 height 20
click at [461, 113] on div "Jul 04, 2025 - Aug 12, 2025 View by: All sessions" at bounding box center [421, 114] width 786 height 20
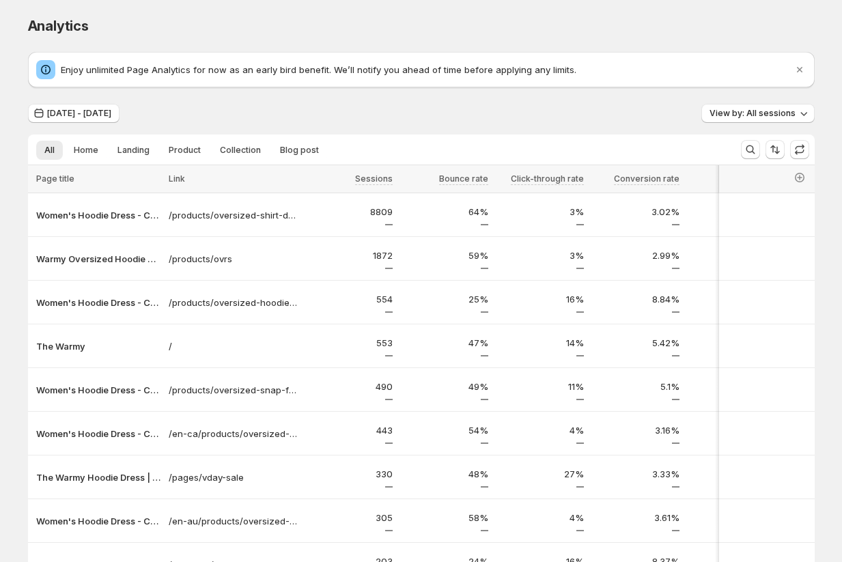
click at [354, 105] on div "Jul 04, 2025 - Aug 12, 2025 View by: All sessions" at bounding box center [421, 114] width 786 height 20
